Goal: Task Accomplishment & Management: Manage account settings

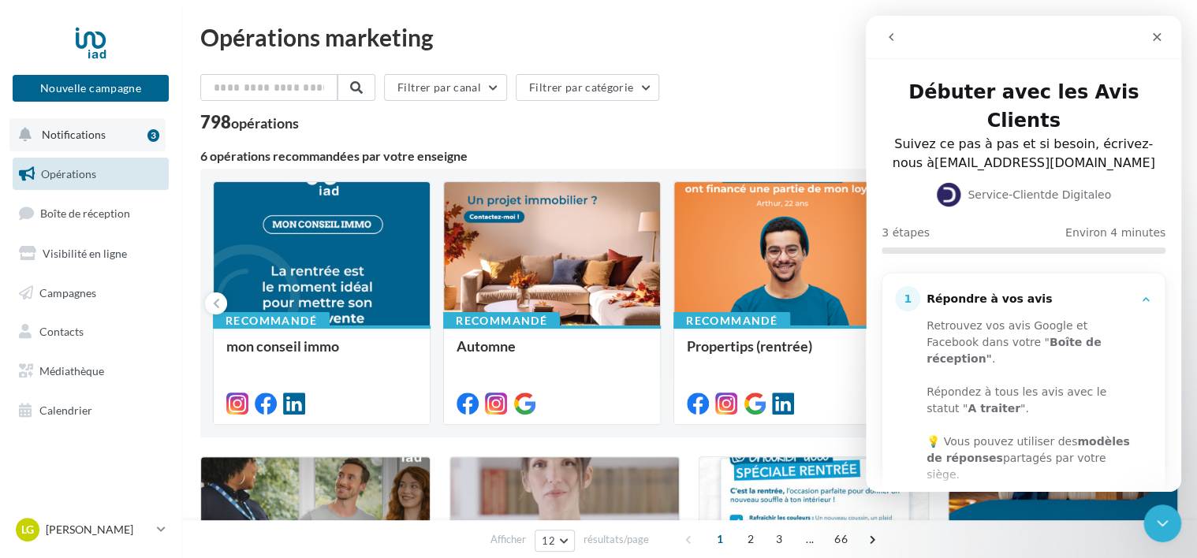
click at [157, 133] on div "3" at bounding box center [153, 135] width 12 height 13
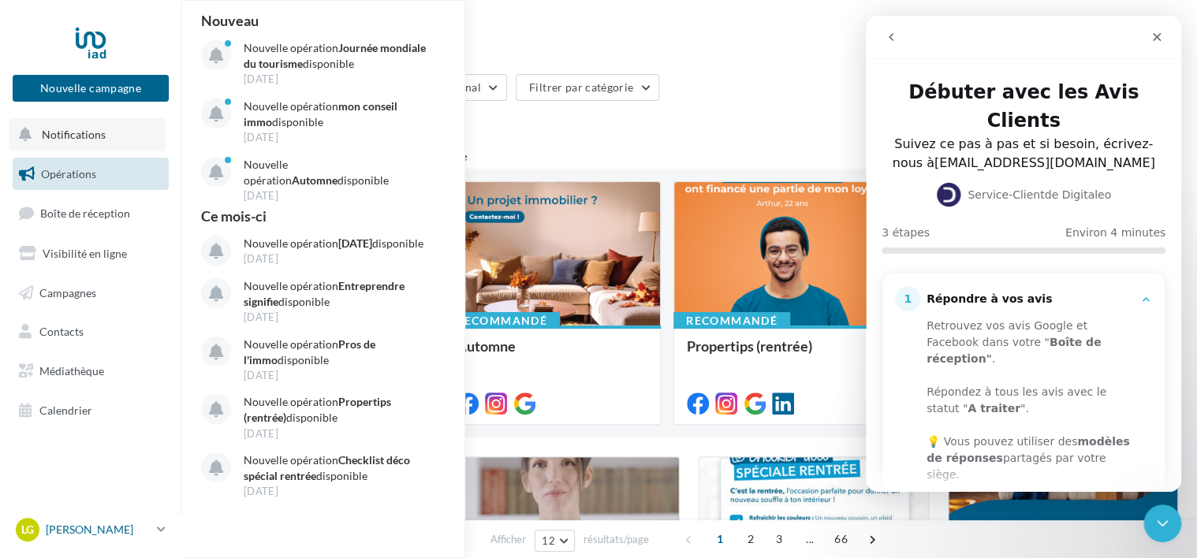
click at [102, 527] on p "[PERSON_NAME]" at bounding box center [98, 530] width 105 height 16
click at [1153, 31] on icon "Fermer" at bounding box center [1157, 37] width 13 height 13
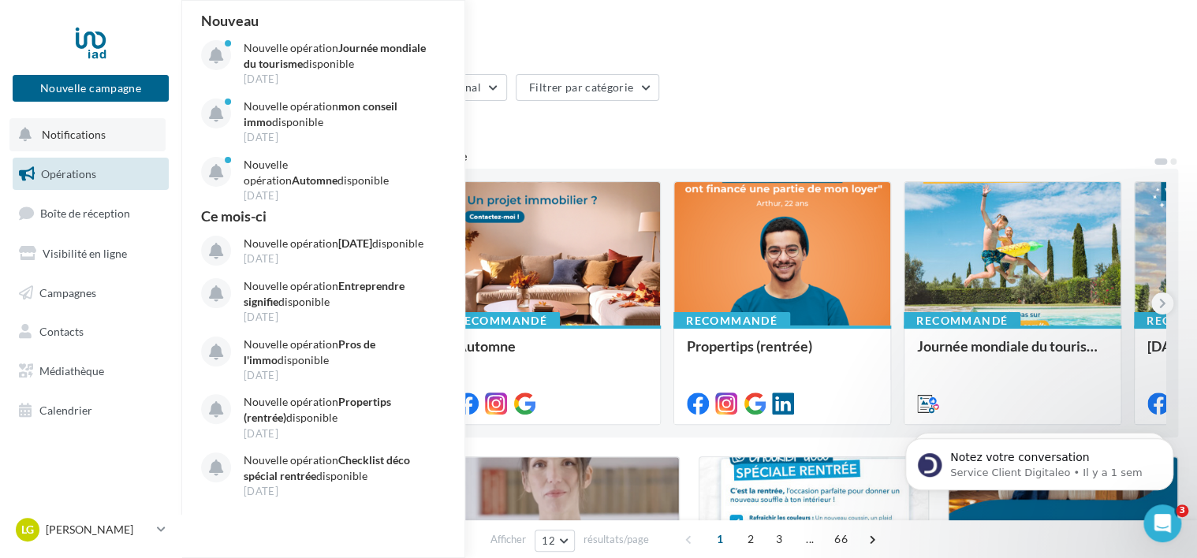
click at [102, 167] on link "Opérations" at bounding box center [90, 174] width 162 height 33
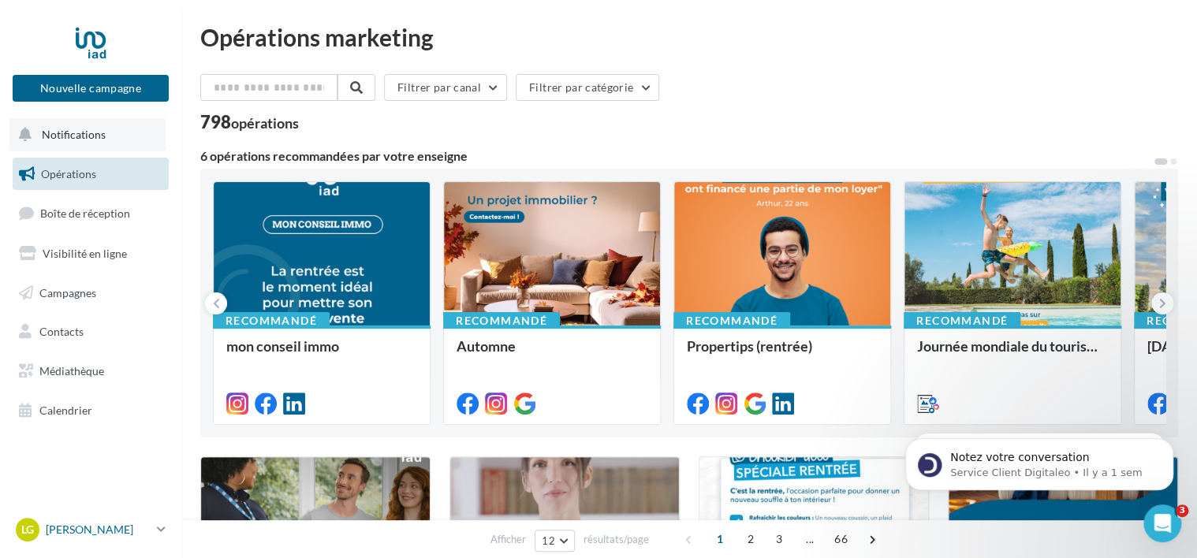
click at [135, 530] on p "[PERSON_NAME]" at bounding box center [98, 530] width 105 height 16
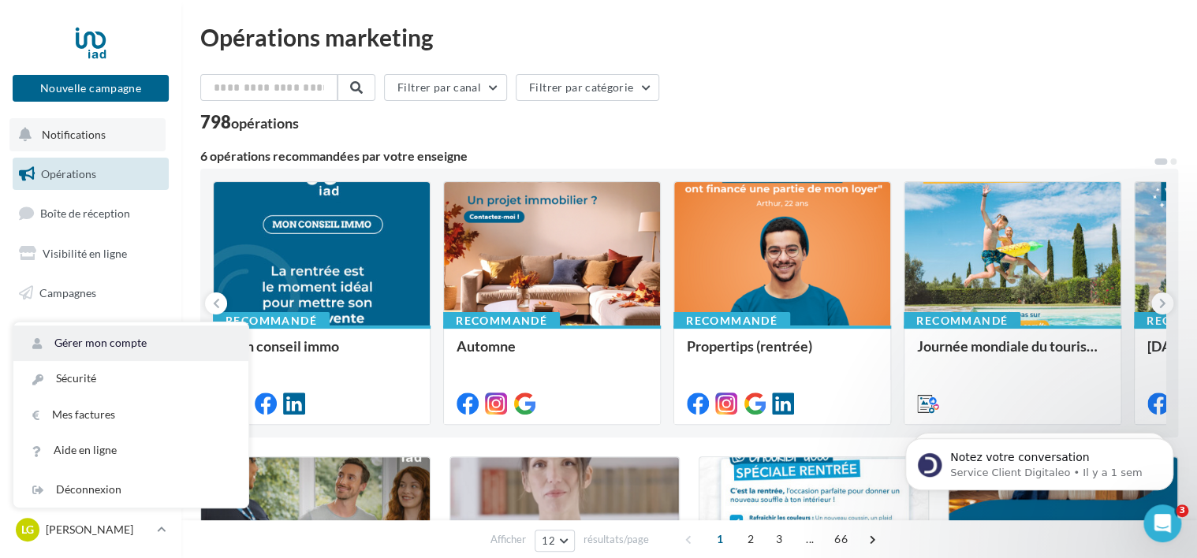
click at [155, 342] on link "Gérer mon compte" at bounding box center [130, 343] width 235 height 35
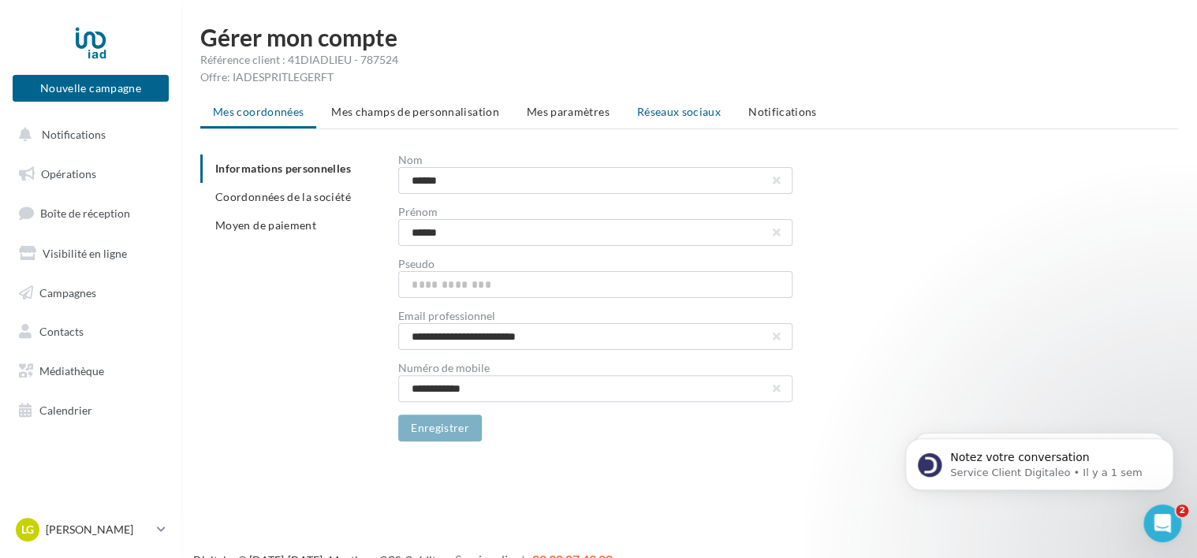
click at [648, 107] on span "Réseaux sociaux" at bounding box center [679, 111] width 84 height 13
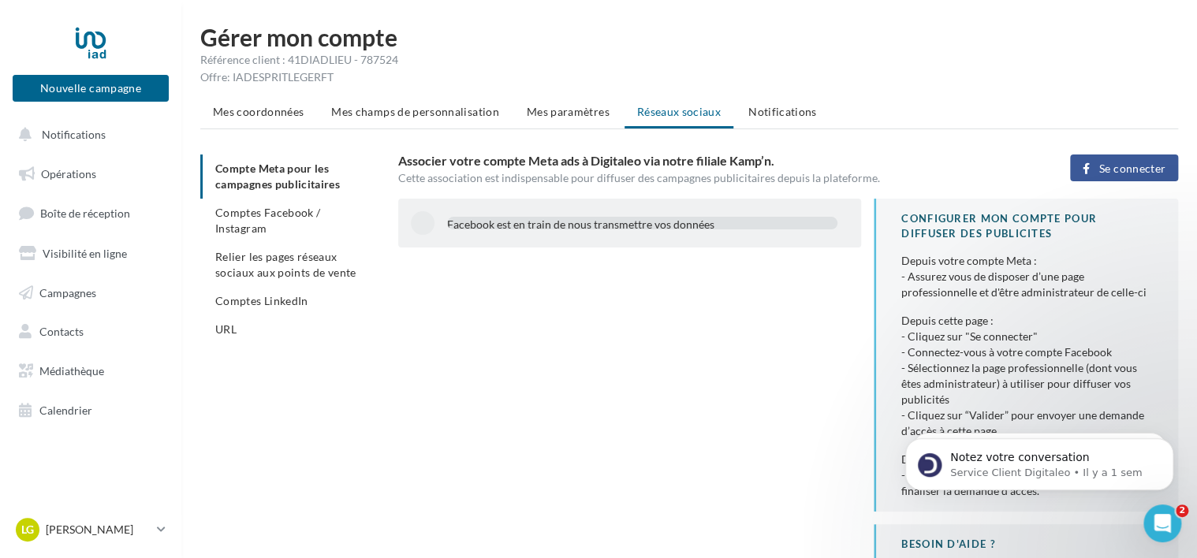
click at [612, 237] on div "Facebook est en train de nous transmettre vos données" at bounding box center [629, 223] width 463 height 49
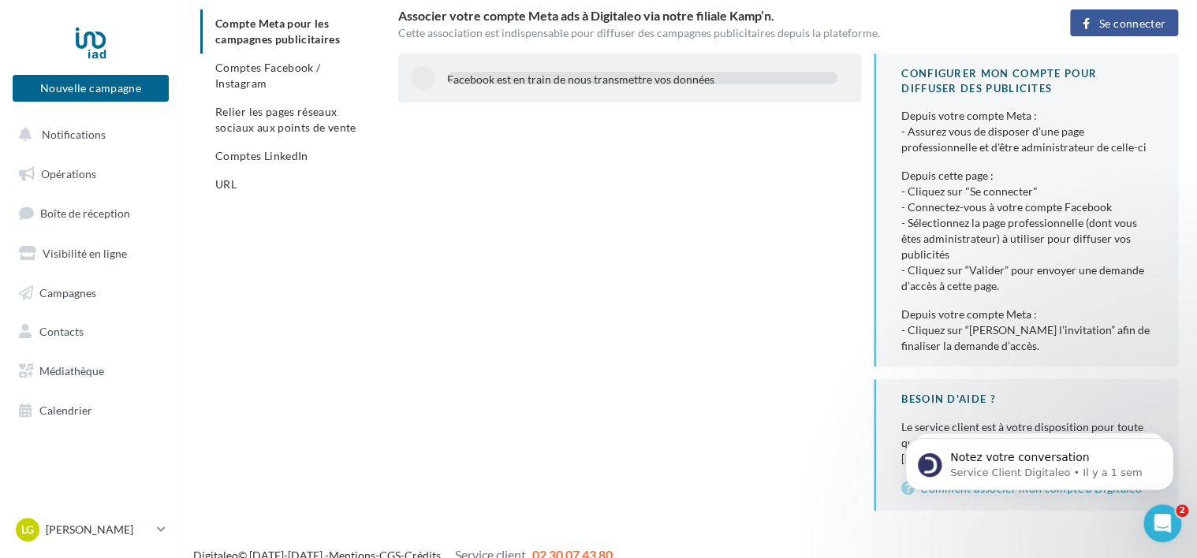
scroll to position [144, 0]
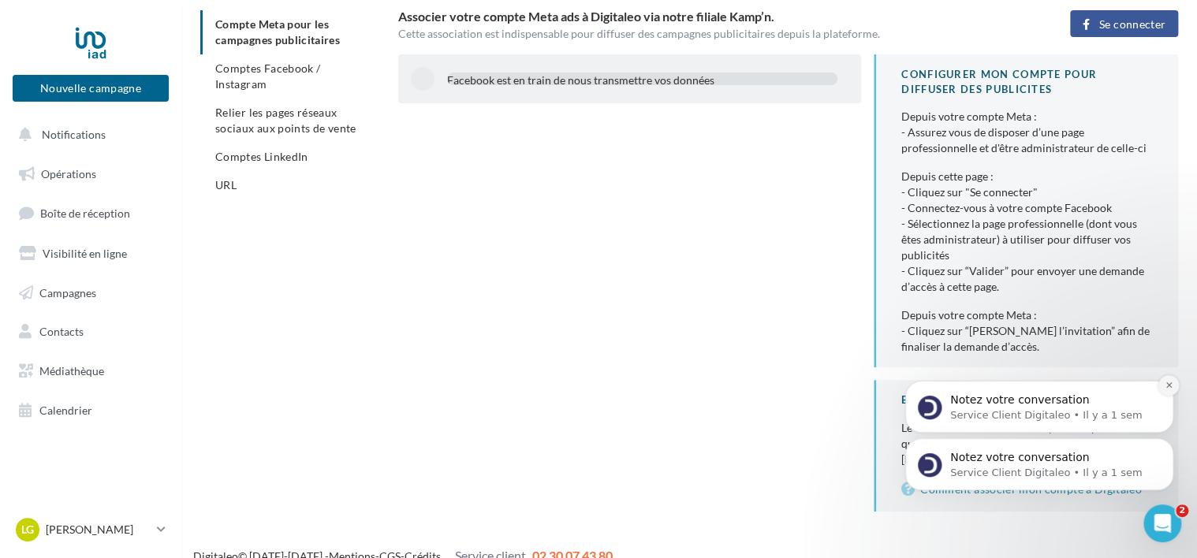
click at [1171, 382] on icon "Dismiss notification" at bounding box center [1169, 385] width 9 height 9
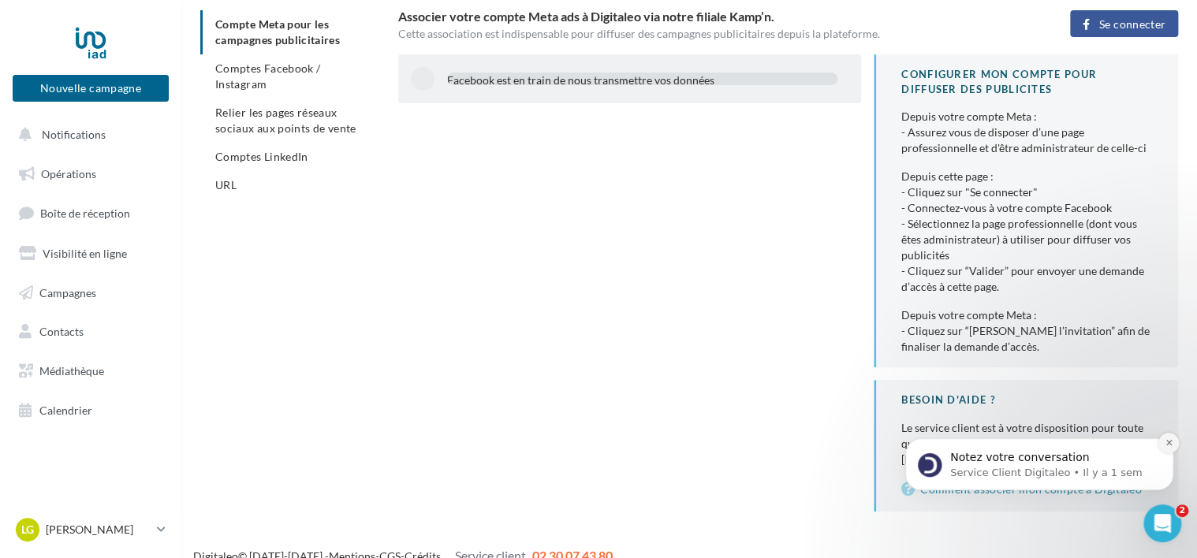
click at [1164, 443] on button "Dismiss notification" at bounding box center [1169, 443] width 21 height 21
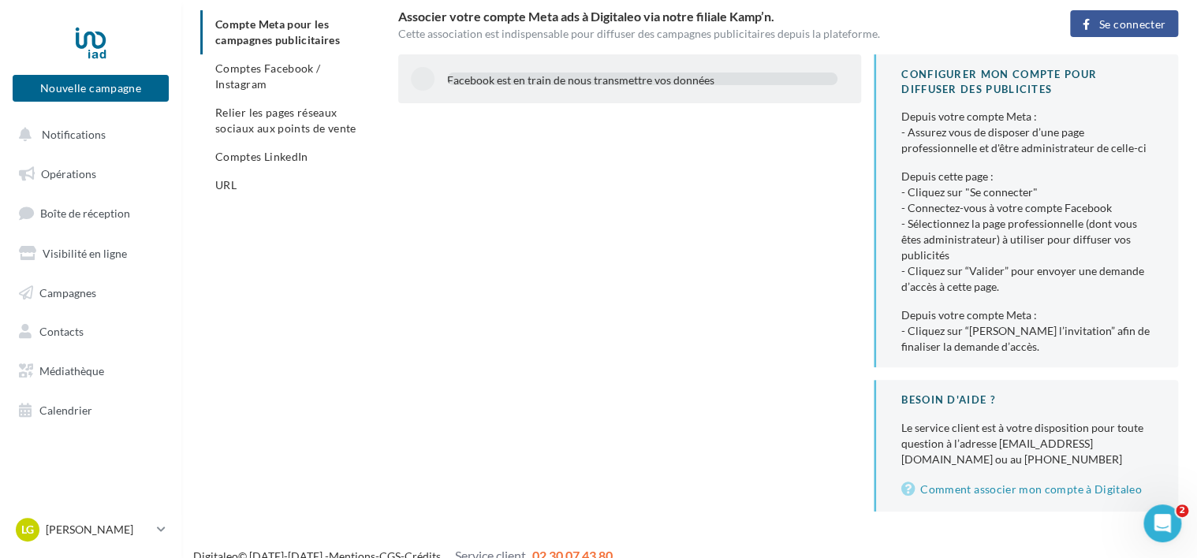
click at [1151, 20] on span "Se connecter" at bounding box center [1132, 24] width 66 height 13
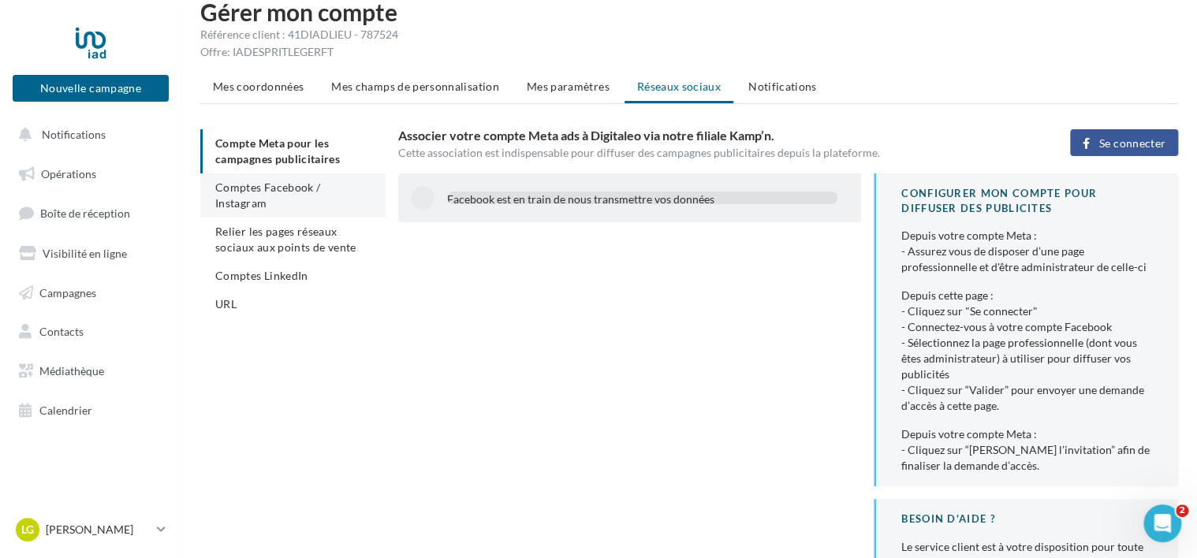
click at [278, 211] on li "Comptes Facebook / Instagram" at bounding box center [292, 196] width 185 height 44
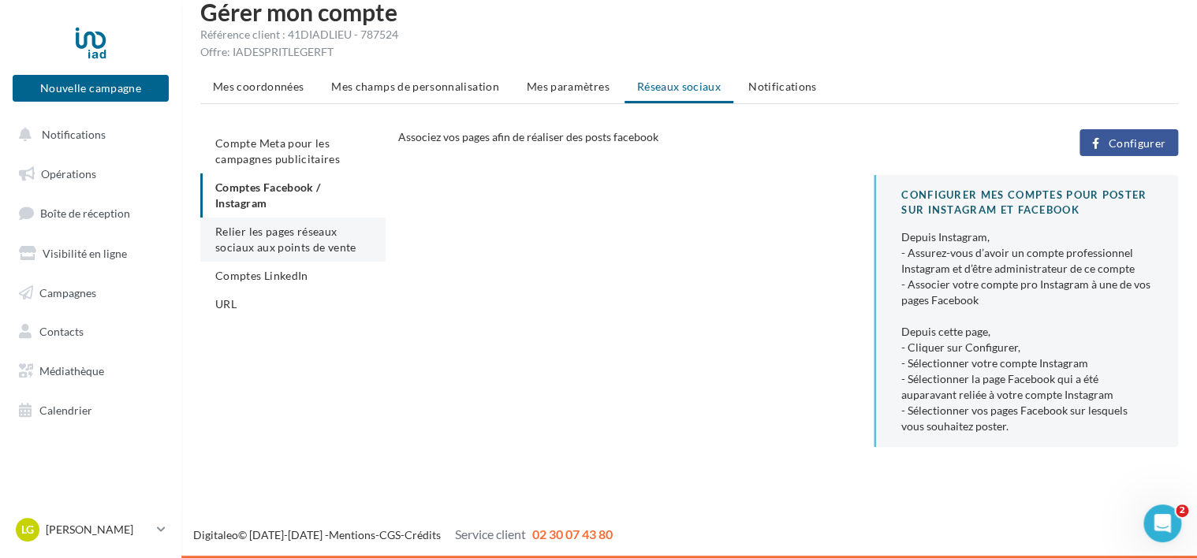
click at [308, 249] on span "Relier les pages réseaux sociaux aux points de vente" at bounding box center [285, 239] width 140 height 29
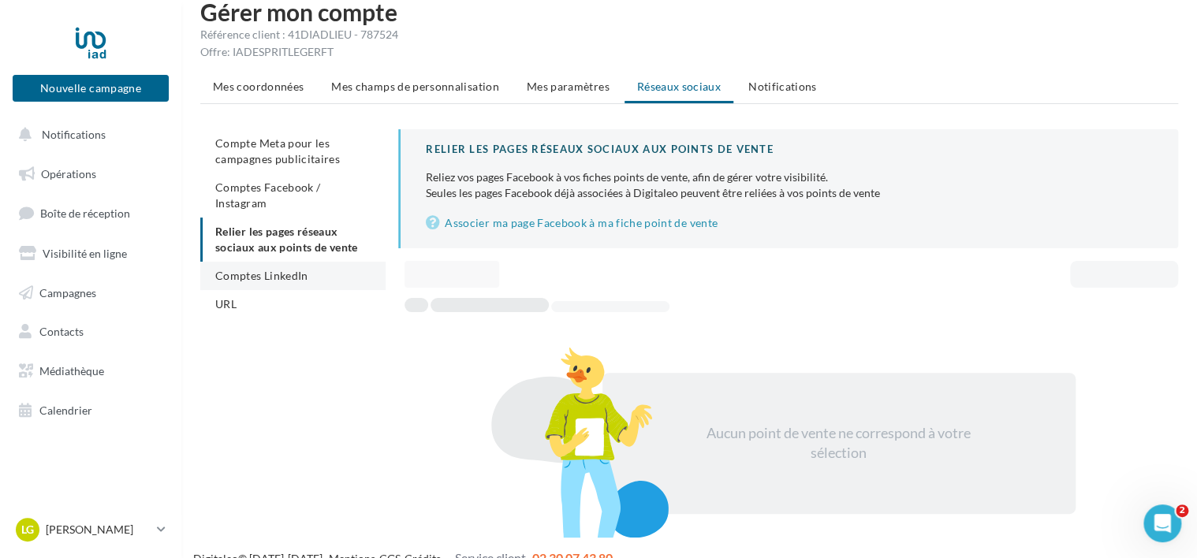
click at [300, 271] on span "Comptes LinkedIn" at bounding box center [261, 275] width 93 height 13
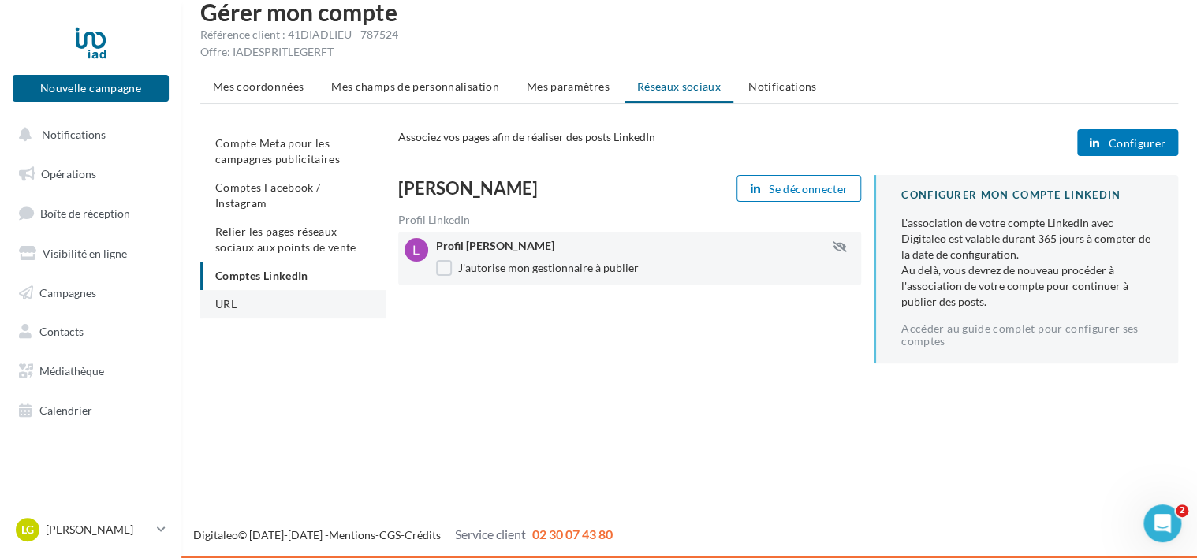
click at [234, 304] on span "URL" at bounding box center [225, 303] width 21 height 13
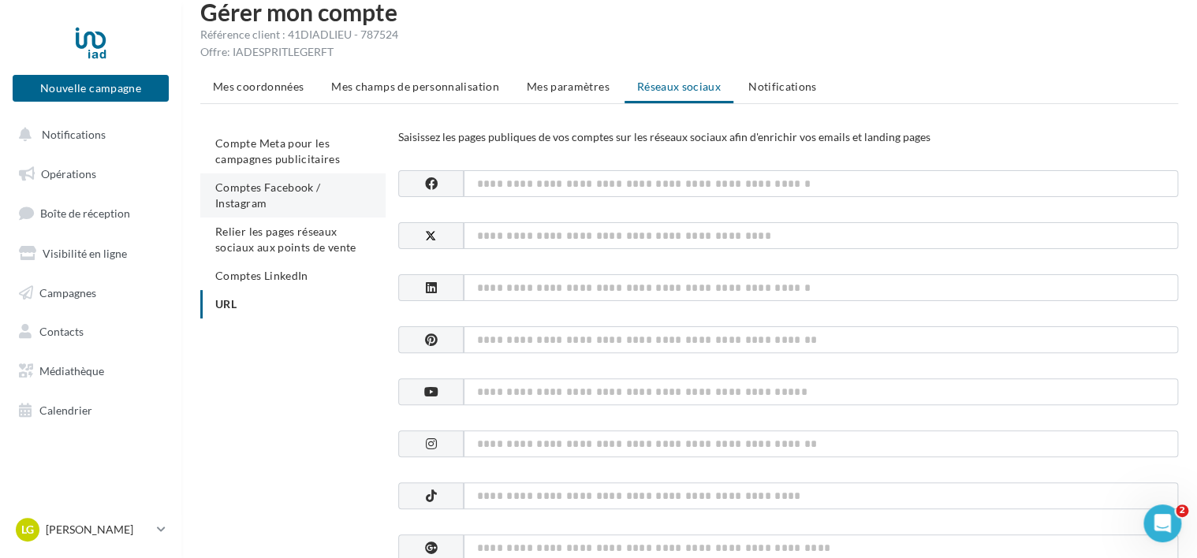
click at [300, 192] on span "Comptes Facebook / Instagram" at bounding box center [267, 195] width 105 height 29
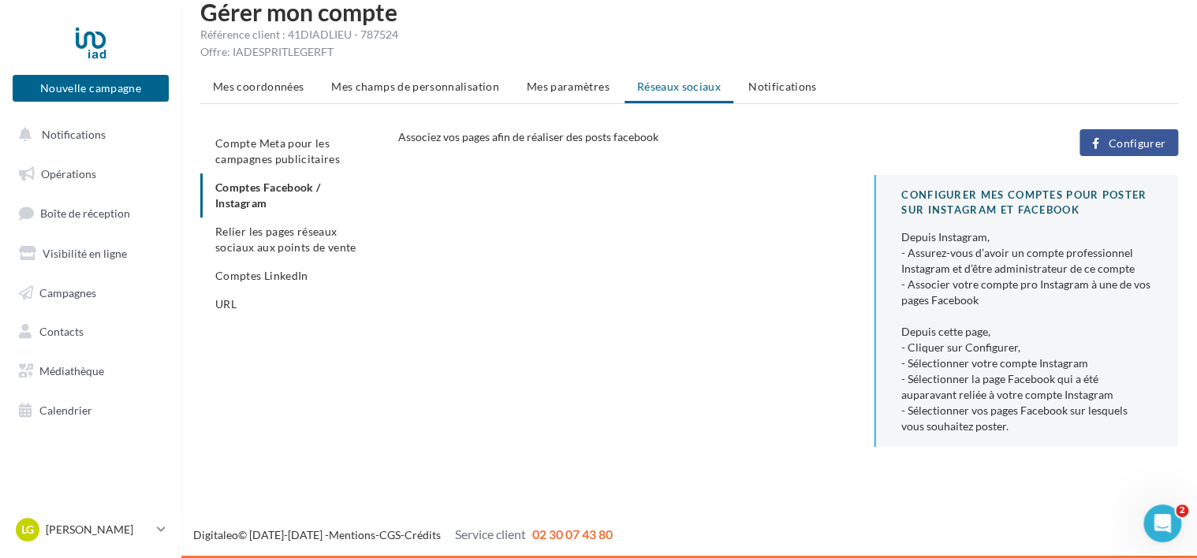
click at [1116, 137] on span "Configurer" at bounding box center [1137, 143] width 58 height 13
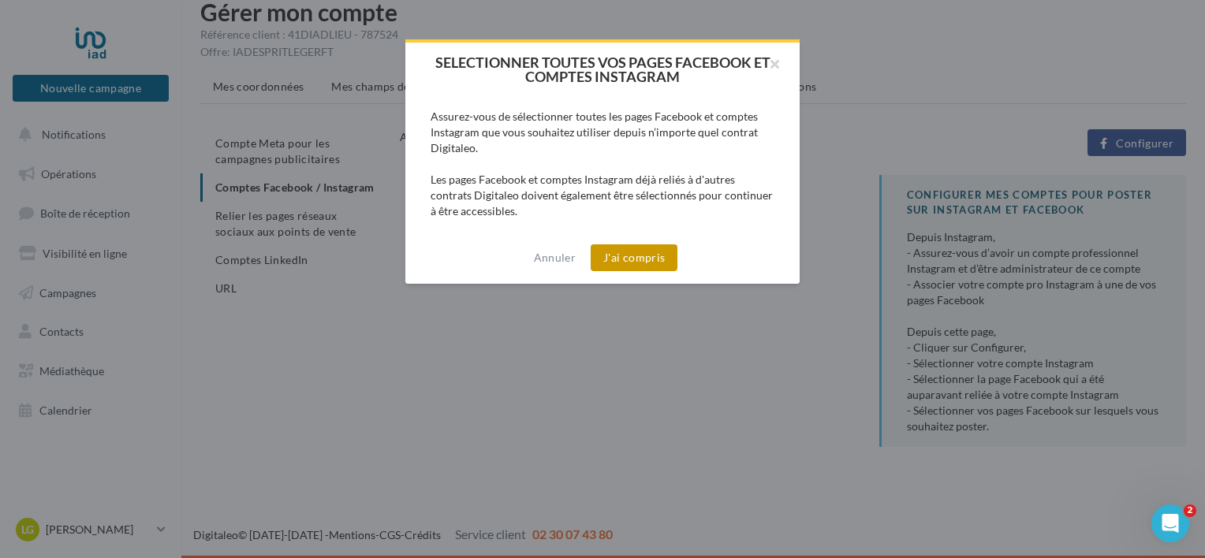
click at [655, 248] on button "J'ai compris" at bounding box center [634, 257] width 87 height 27
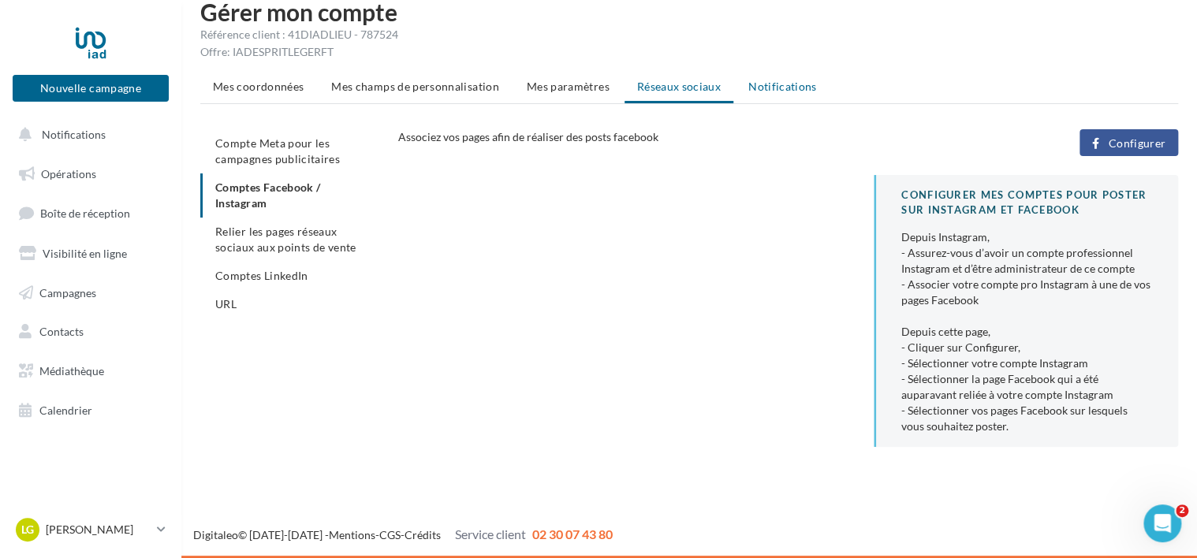
click at [797, 84] on span "Notifications" at bounding box center [782, 86] width 69 height 13
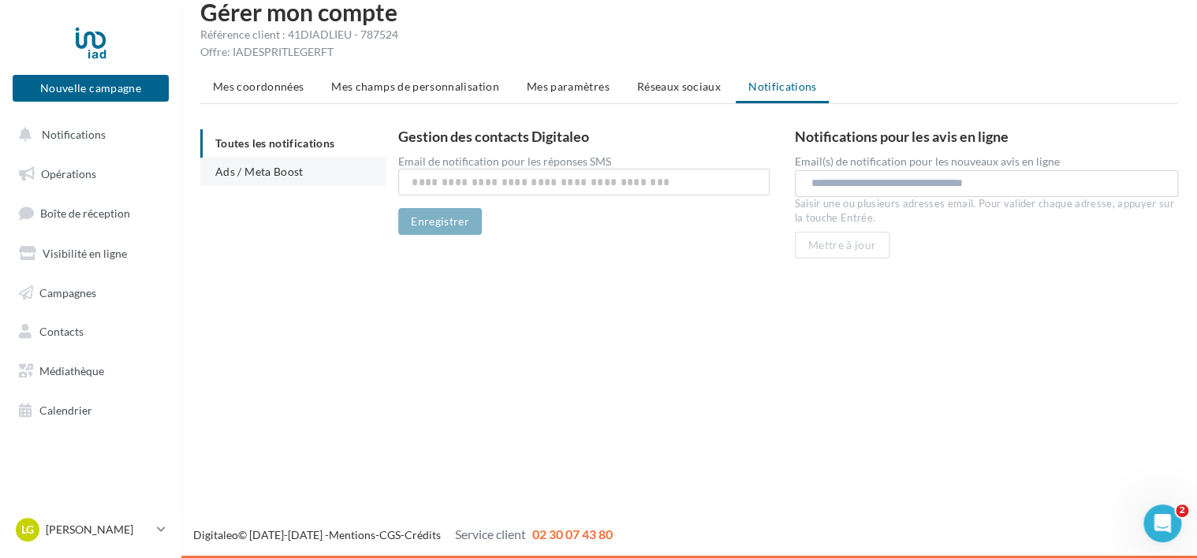
click at [333, 181] on li "Ads / Meta Boost" at bounding box center [292, 172] width 185 height 28
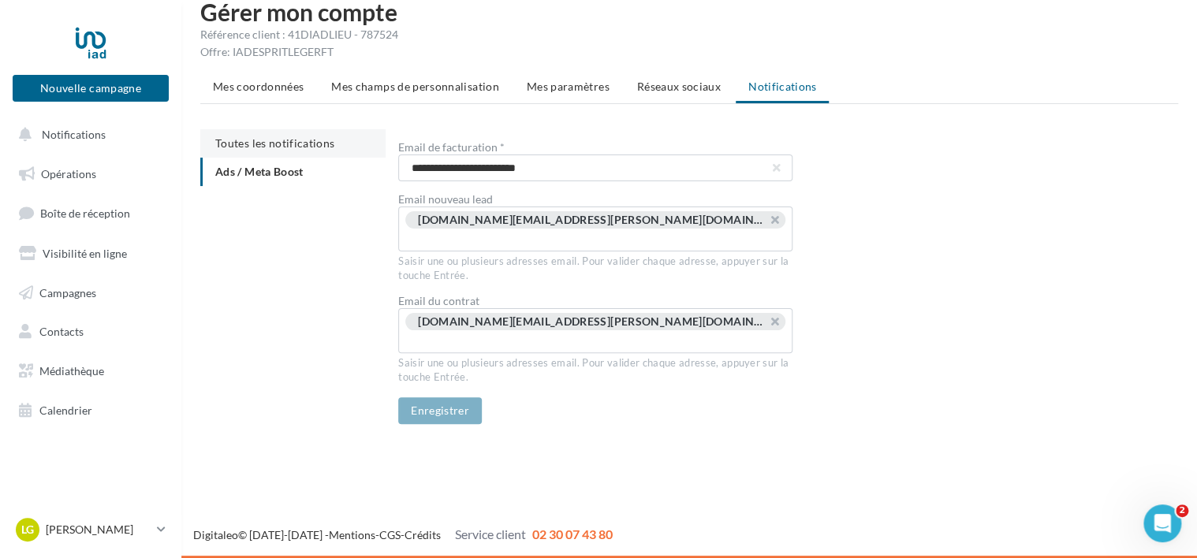
click at [290, 144] on span "Toutes les notifications" at bounding box center [274, 142] width 119 height 13
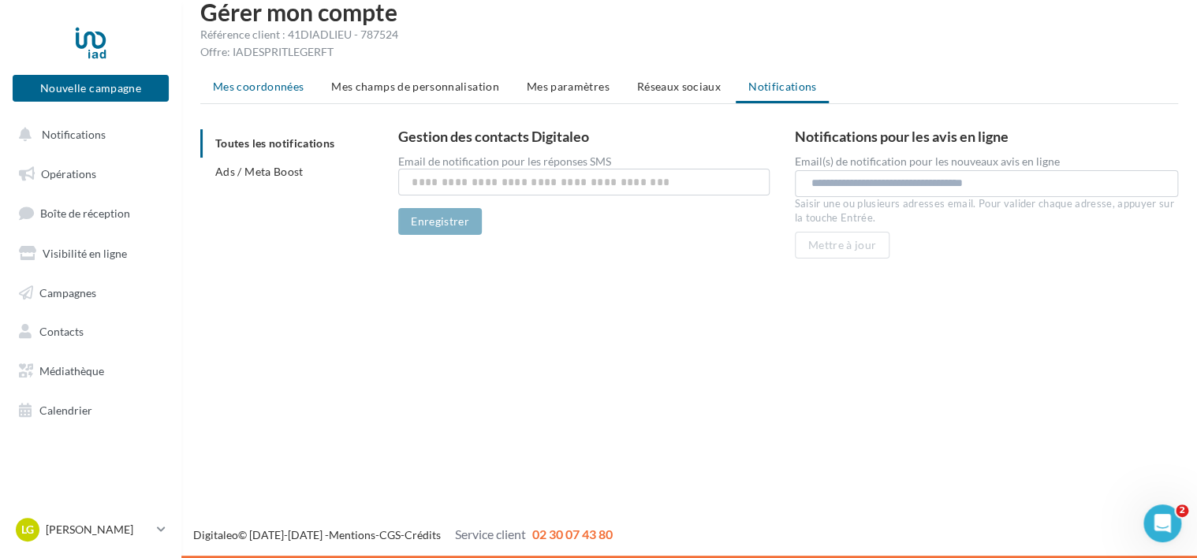
click at [274, 86] on span "Mes coordonnées" at bounding box center [258, 86] width 91 height 13
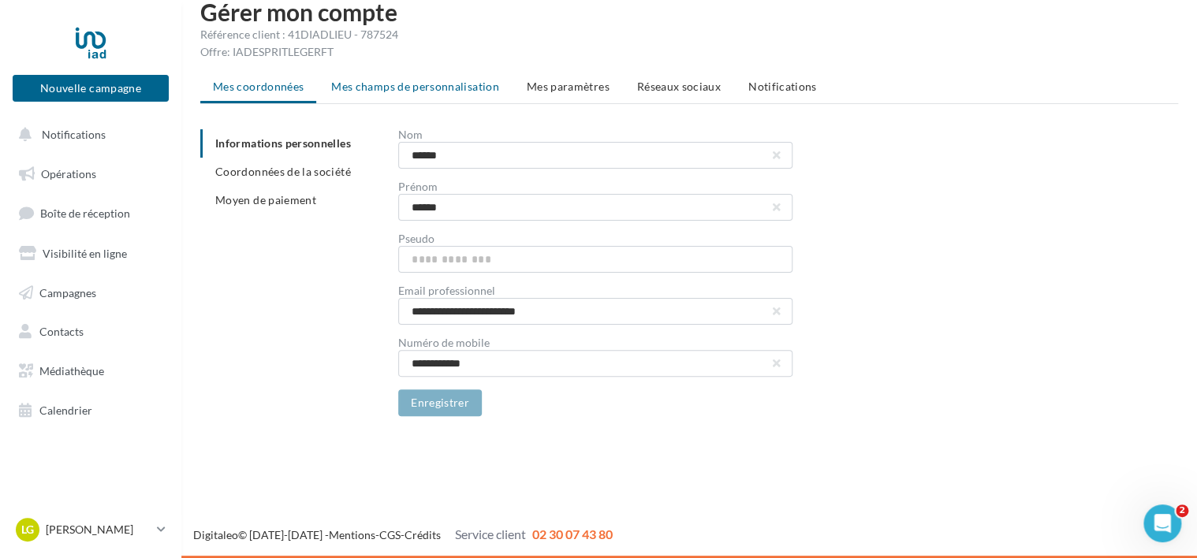
click at [405, 82] on span "Mes champs de personnalisation" at bounding box center [415, 86] width 168 height 13
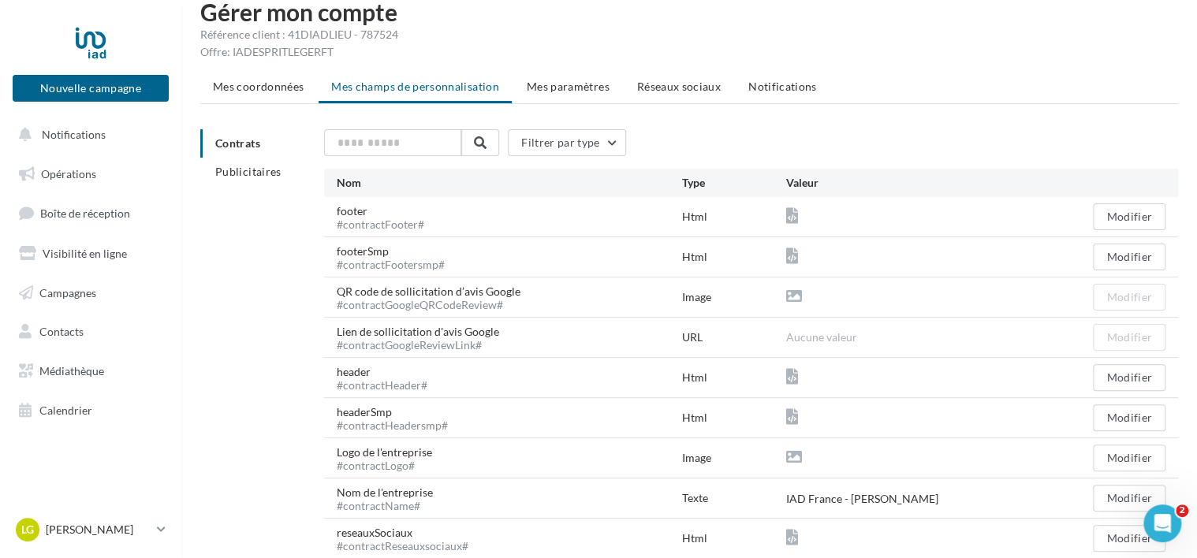
click at [405, 82] on ul "Mes coordonnées Mes champs de personnalisation Mes paramètres Réseaux sociaux N…" at bounding box center [689, 89] width 978 height 32
click at [555, 91] on span "Mes paramètres" at bounding box center [568, 86] width 83 height 13
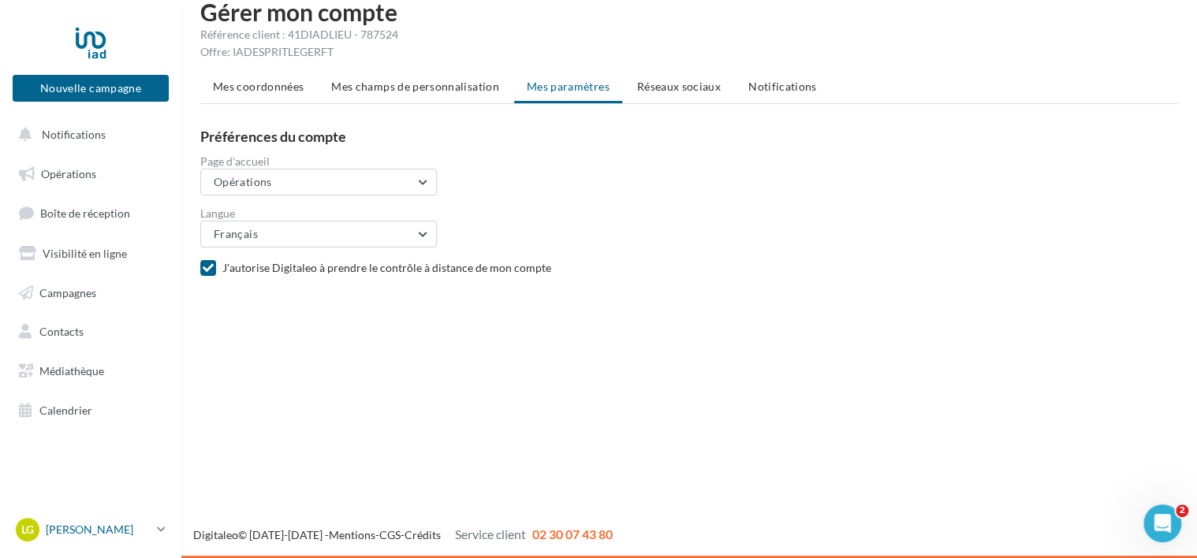
click at [151, 521] on link "LG Loubna GEORGE loubna.george@iadfrance.fr" at bounding box center [91, 530] width 156 height 30
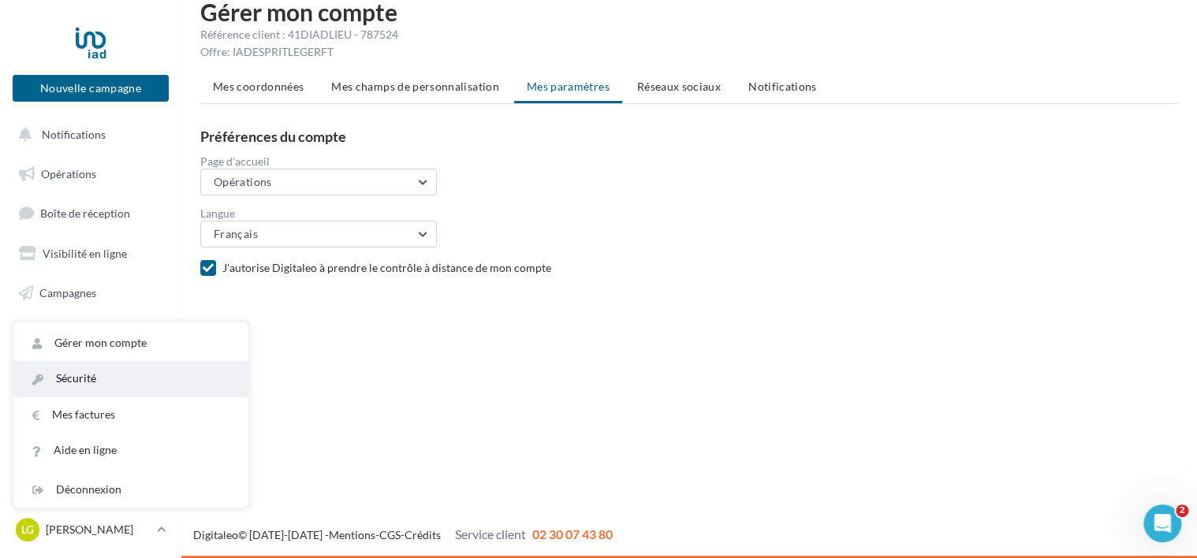
click at [139, 383] on link "Sécurité" at bounding box center [130, 378] width 235 height 35
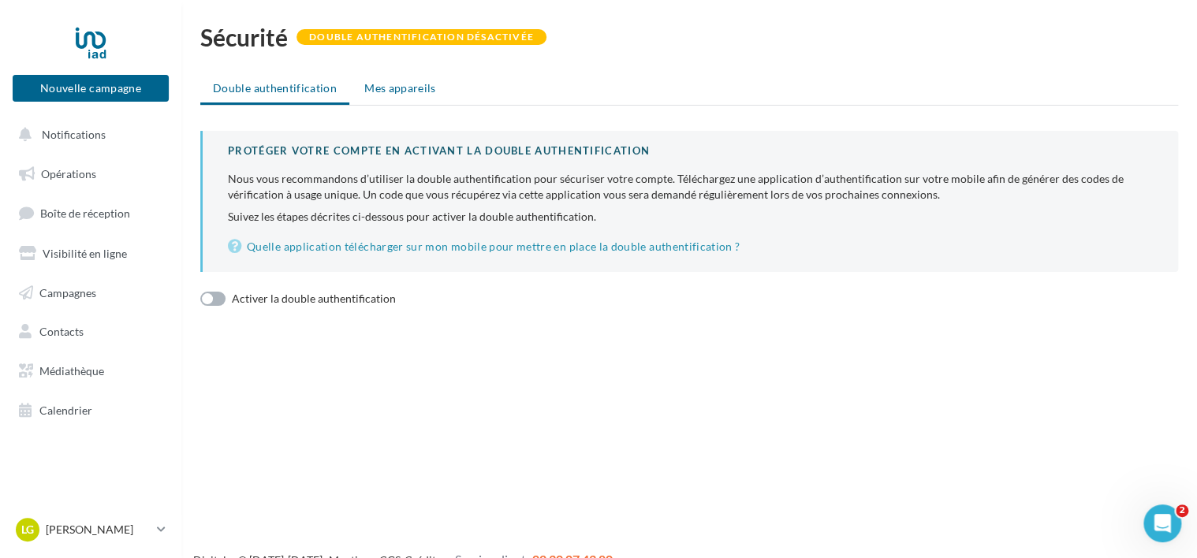
click at [386, 86] on span "Mes appareils" at bounding box center [400, 87] width 72 height 13
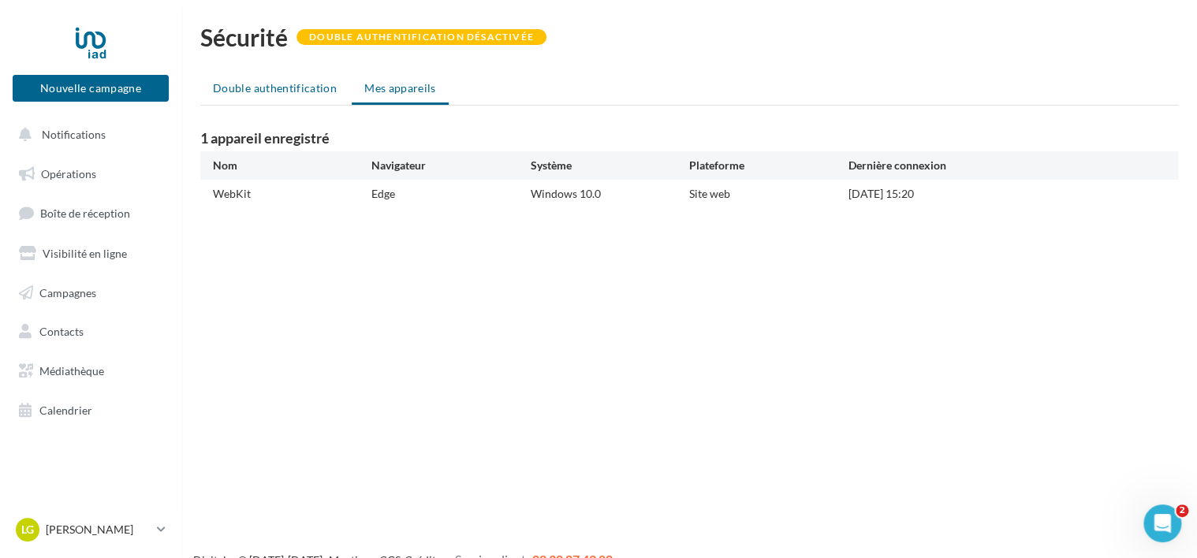
click at [312, 99] on li "Double authentification" at bounding box center [274, 88] width 149 height 28
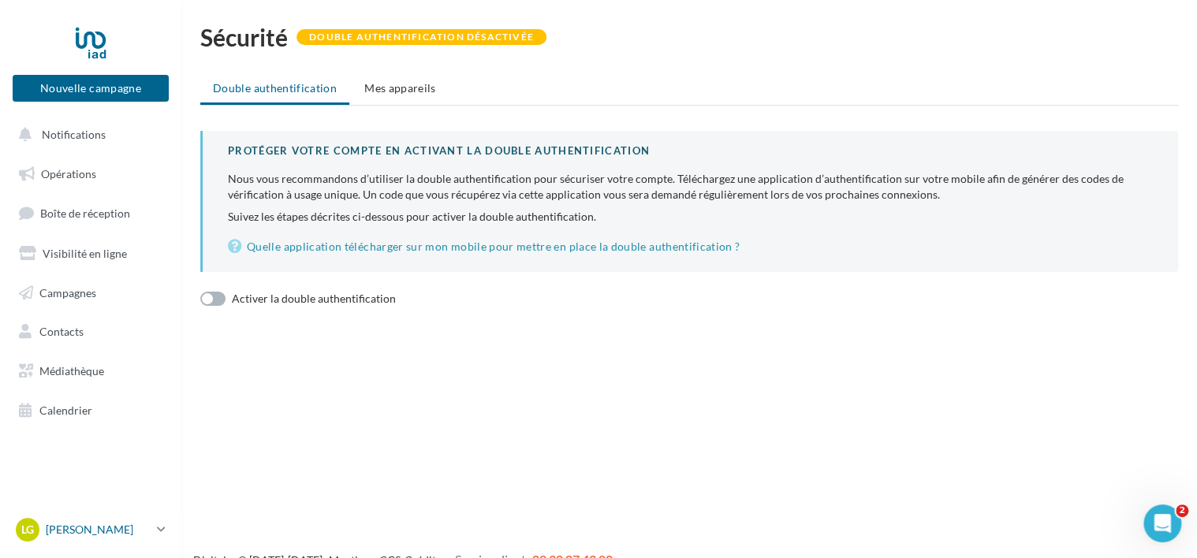
click at [94, 533] on p "[PERSON_NAME]" at bounding box center [98, 530] width 105 height 16
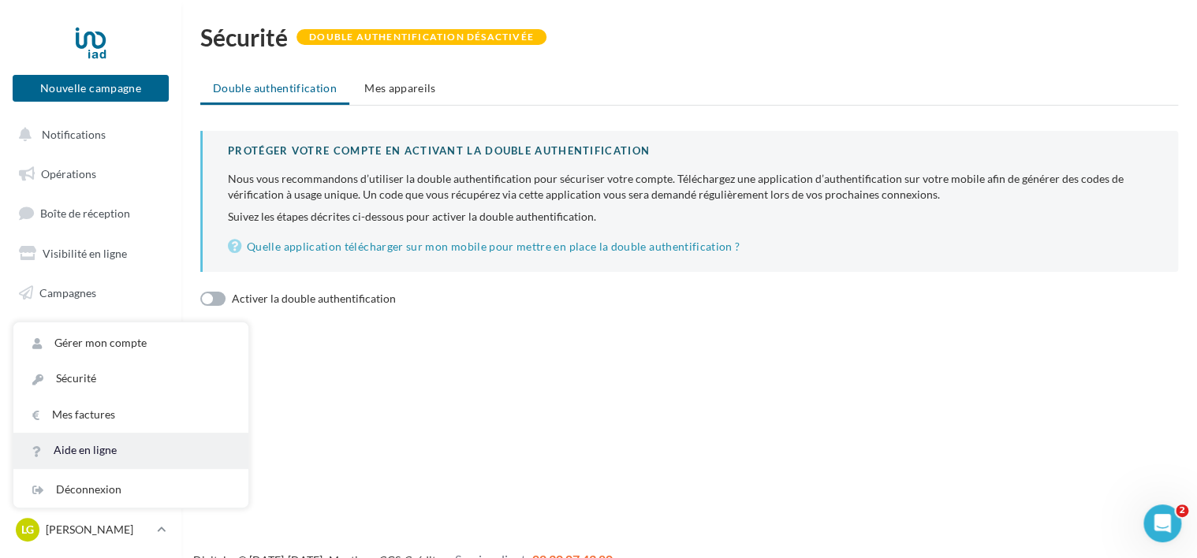
click at [90, 450] on link "Aide en ligne" at bounding box center [130, 450] width 235 height 35
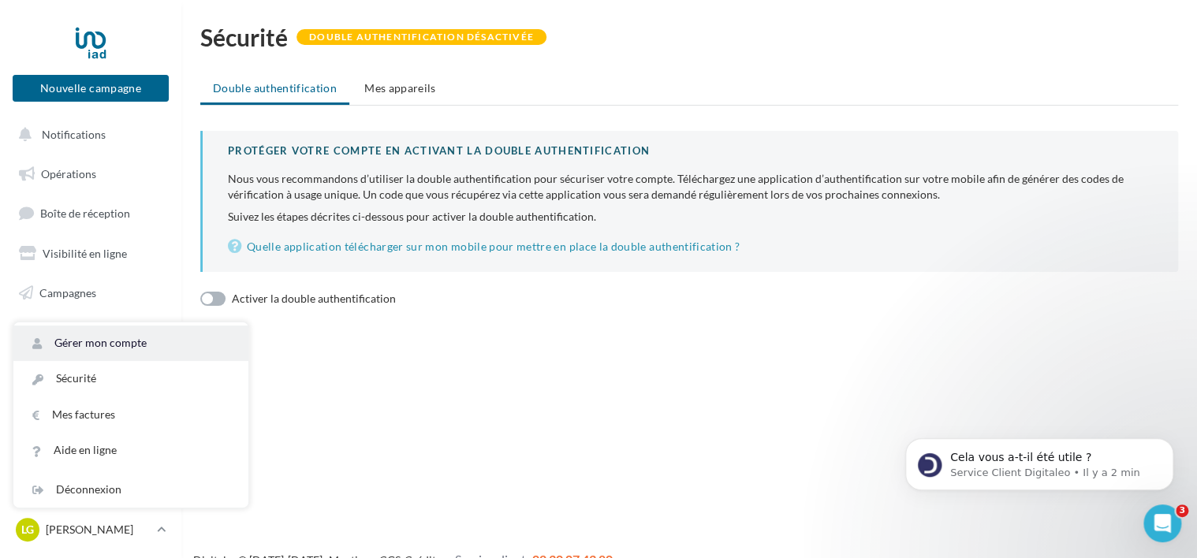
click at [113, 347] on link "Gérer mon compte" at bounding box center [130, 343] width 235 height 35
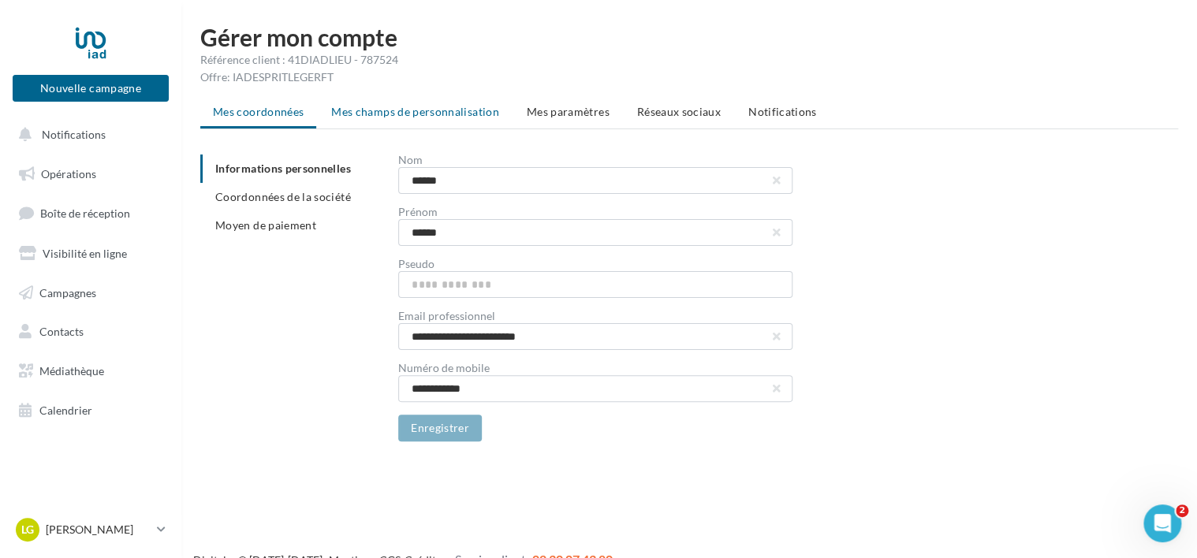
click at [390, 114] on span "Mes champs de personnalisation" at bounding box center [415, 111] width 168 height 13
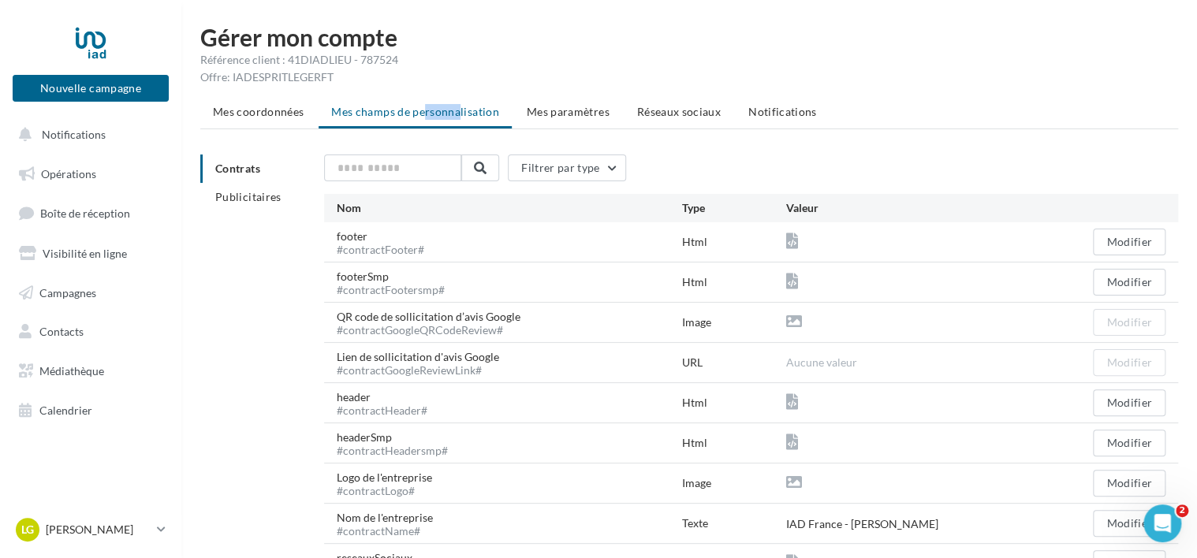
drag, startPoint x: 390, startPoint y: 114, endPoint x: 350, endPoint y: 125, distance: 41.9
click at [350, 125] on ul "Mes coordonnées Mes champs de personnalisation Mes paramètres Réseaux sociaux N…" at bounding box center [689, 114] width 978 height 32
click at [252, 202] on span "Publicitaires" at bounding box center [248, 196] width 66 height 13
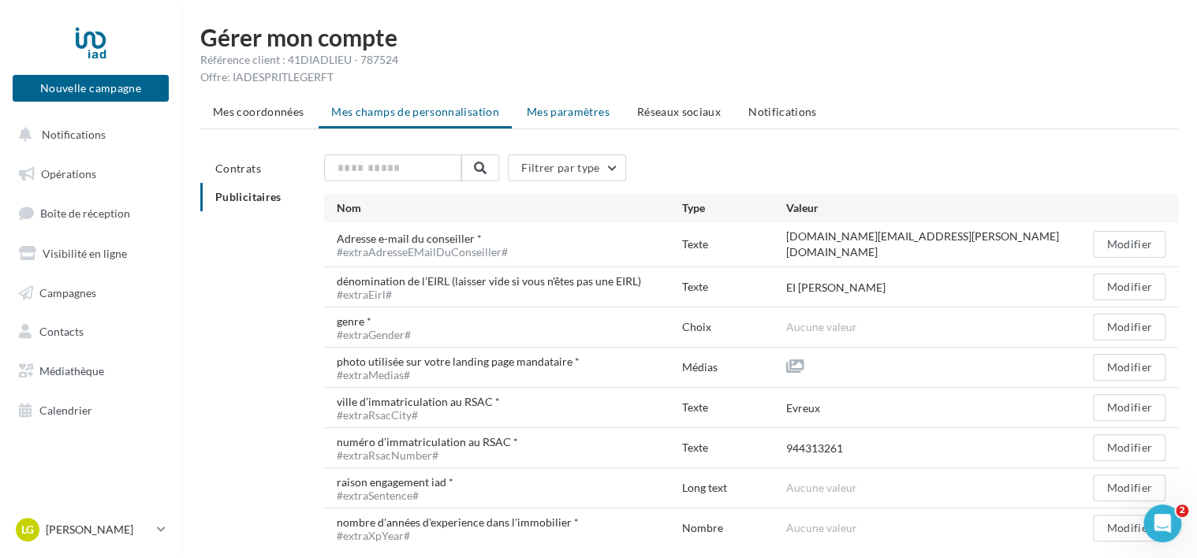
click at [579, 104] on li "Mes paramètres" at bounding box center [568, 112] width 108 height 28
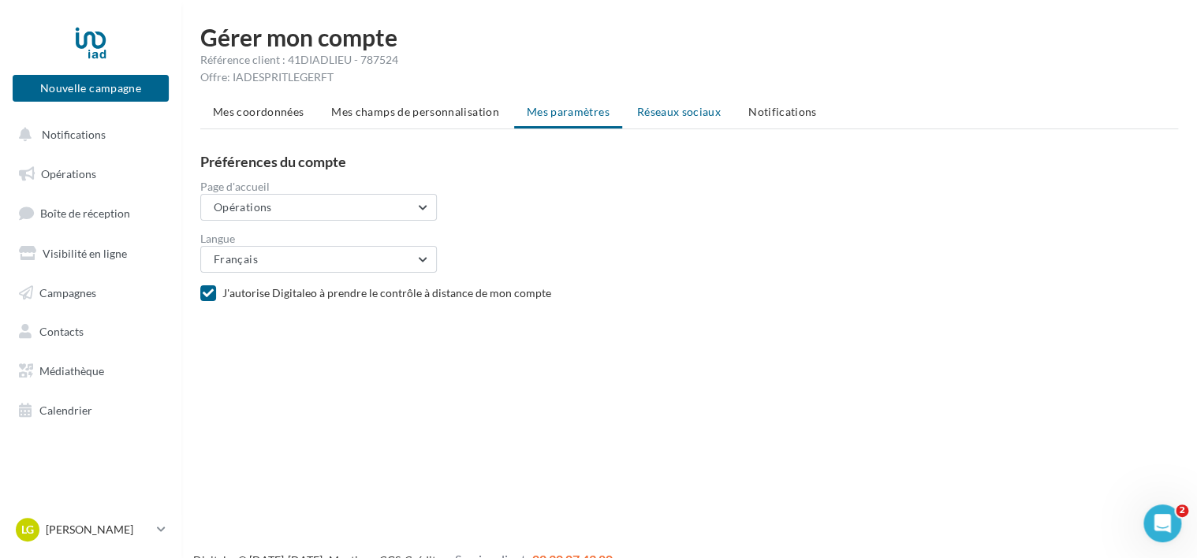
click at [672, 118] on span "Réseaux sociaux" at bounding box center [679, 111] width 84 height 13
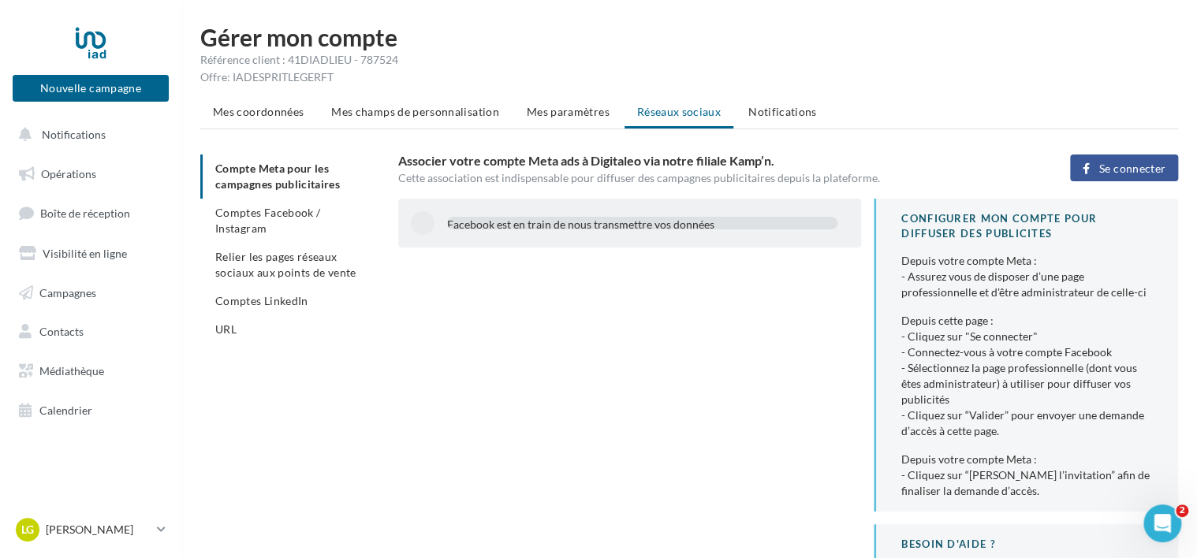
click at [577, 218] on div "Facebook est en train de nous transmettre vos données" at bounding box center [642, 225] width 390 height 16
click at [577, 218] on div "Facebook est en train de nous transmettre vos données" at bounding box center [642, 223] width 390 height 13
click at [546, 168] on div "Associer votre compte Meta ads à Digitaleo via notre filiale Kamp’n. Cette asso…" at bounding box center [715, 171] width 634 height 32
click at [1115, 170] on span "Se connecter" at bounding box center [1132, 168] width 66 height 13
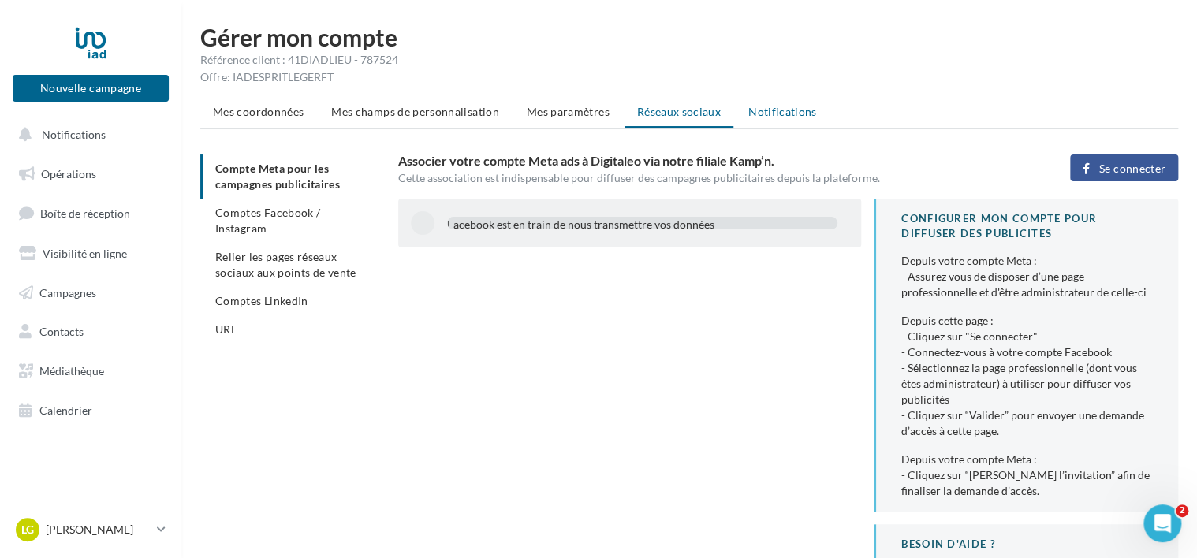
click at [779, 117] on span "Notifications" at bounding box center [782, 111] width 69 height 13
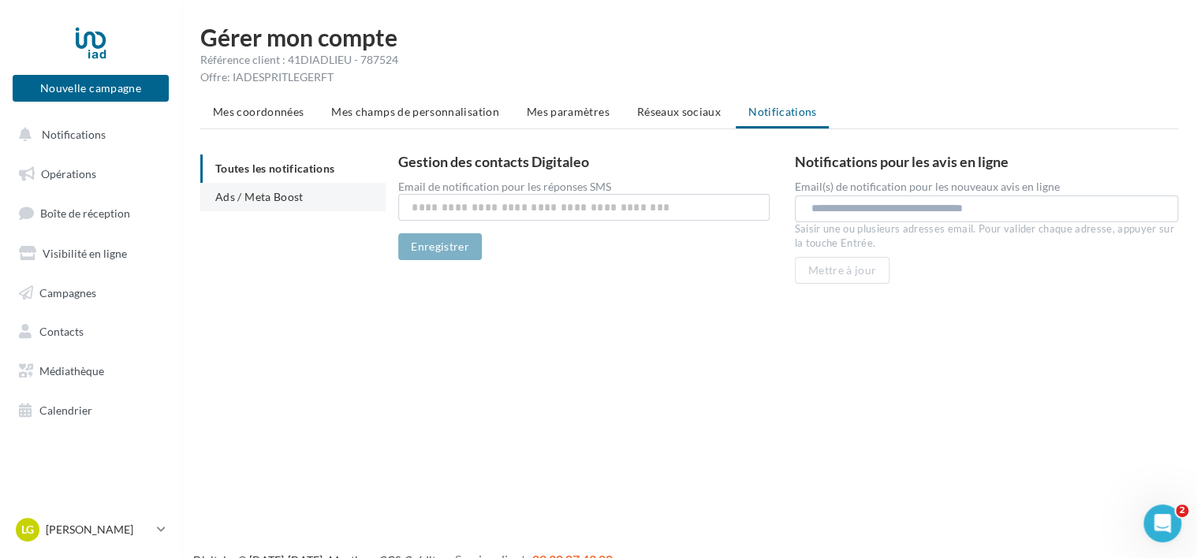
click at [297, 200] on span "Ads / Meta Boost" at bounding box center [259, 196] width 88 height 13
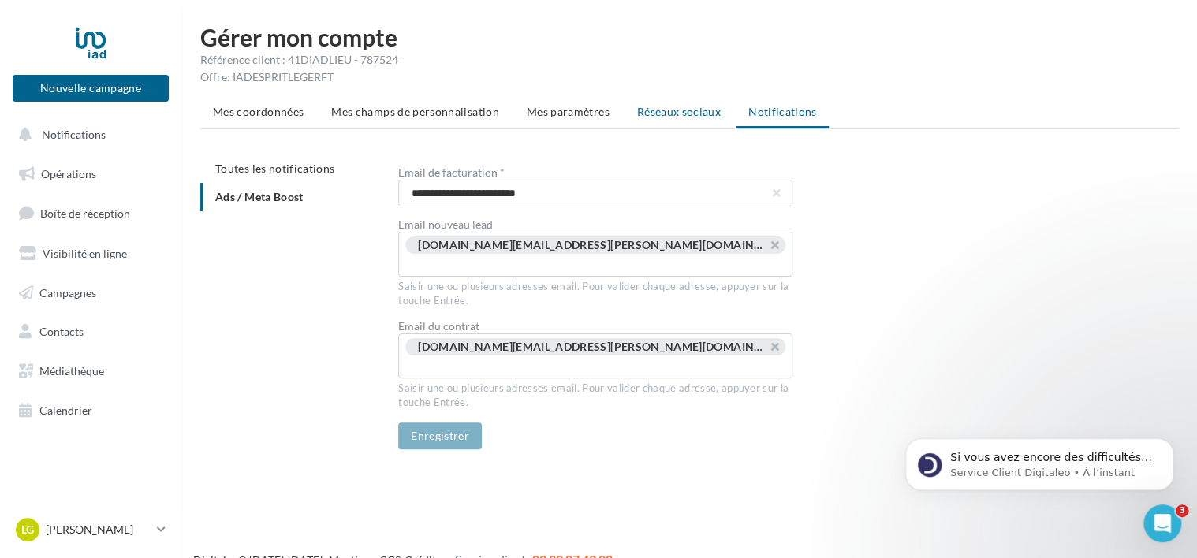
click at [695, 114] on span "Réseaux sociaux" at bounding box center [679, 111] width 84 height 13
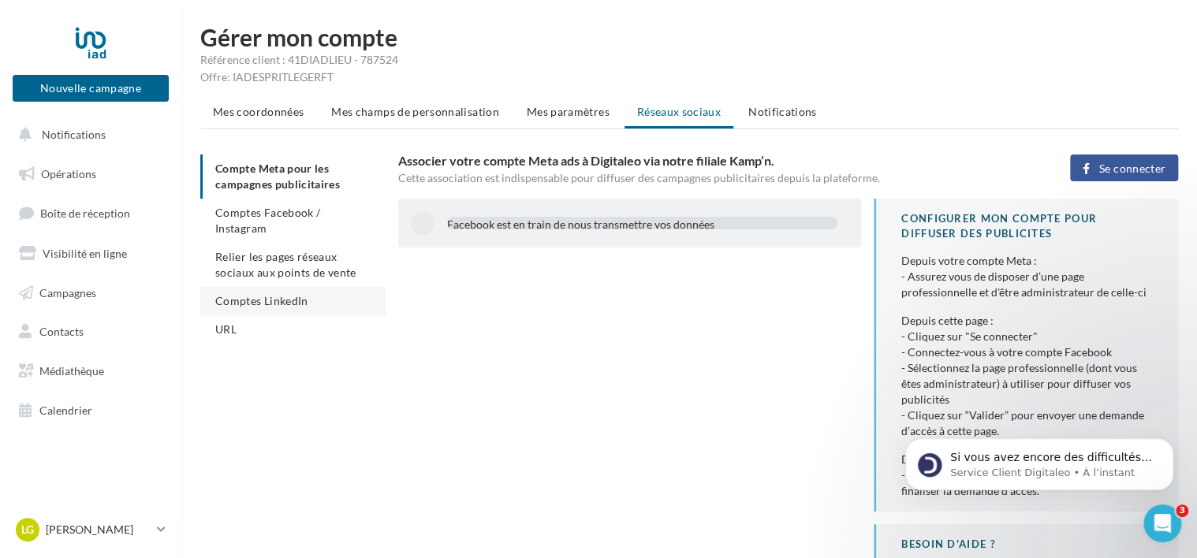
click at [281, 302] on span "Comptes LinkedIn" at bounding box center [261, 300] width 93 height 13
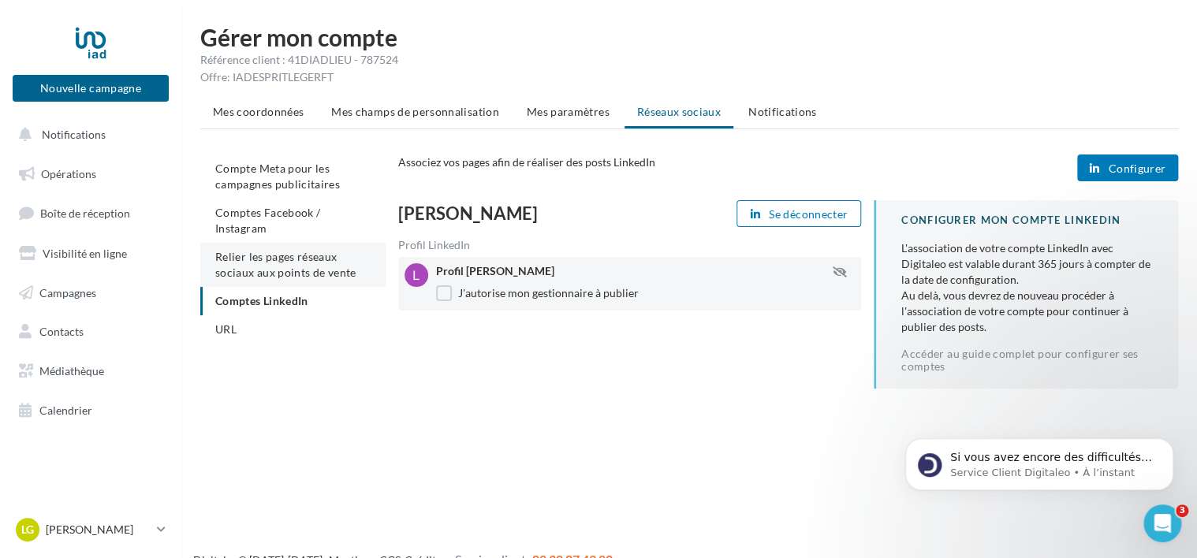
click at [315, 256] on span "Relier les pages réseaux sociaux aux points de vente" at bounding box center [285, 264] width 140 height 29
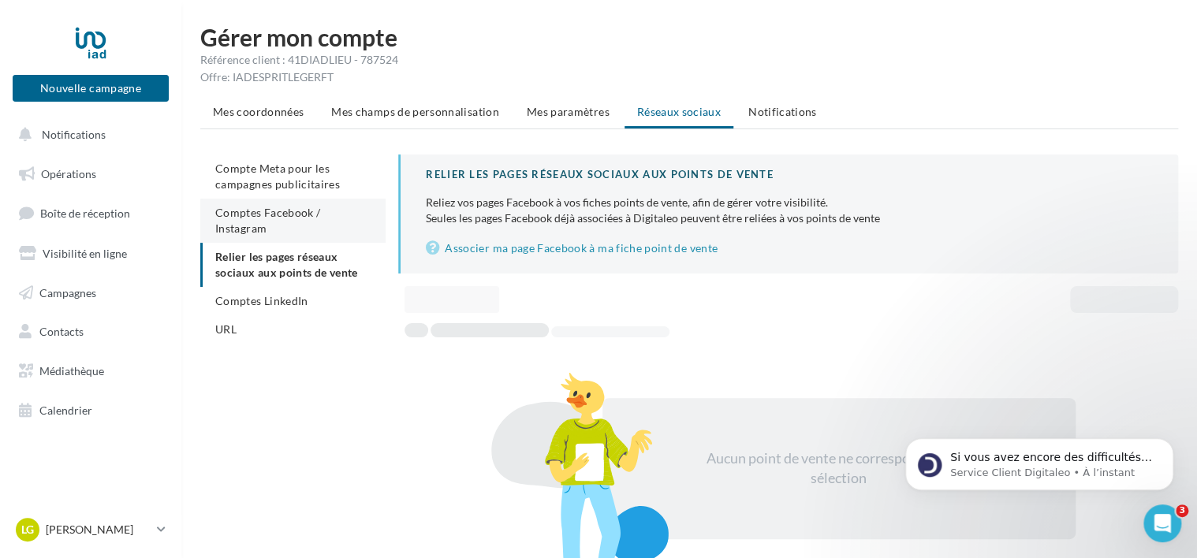
click at [286, 224] on li "Comptes Facebook / Instagram" at bounding box center [292, 221] width 185 height 44
